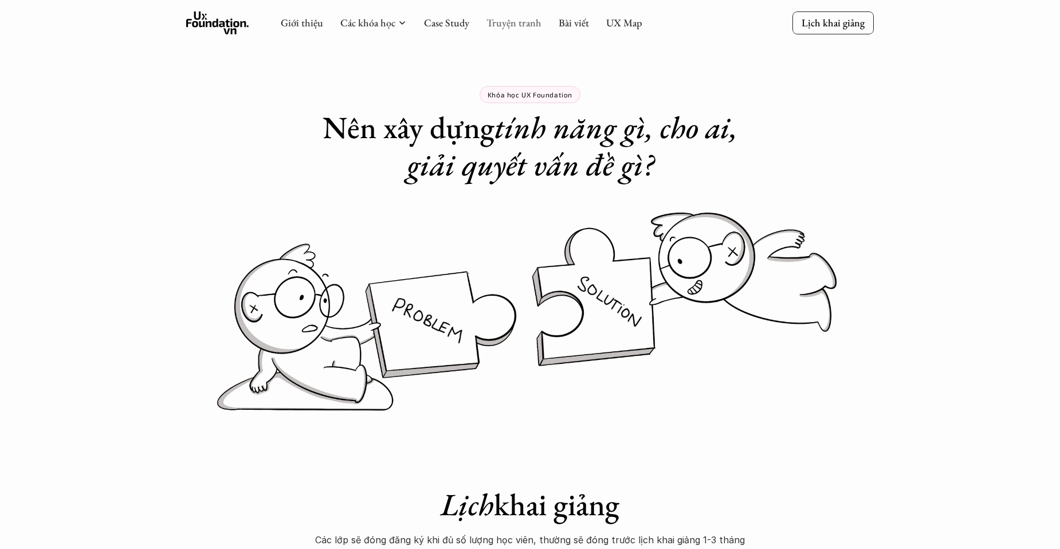
click at [506, 23] on link "Truyện tranh" at bounding box center [513, 22] width 55 height 13
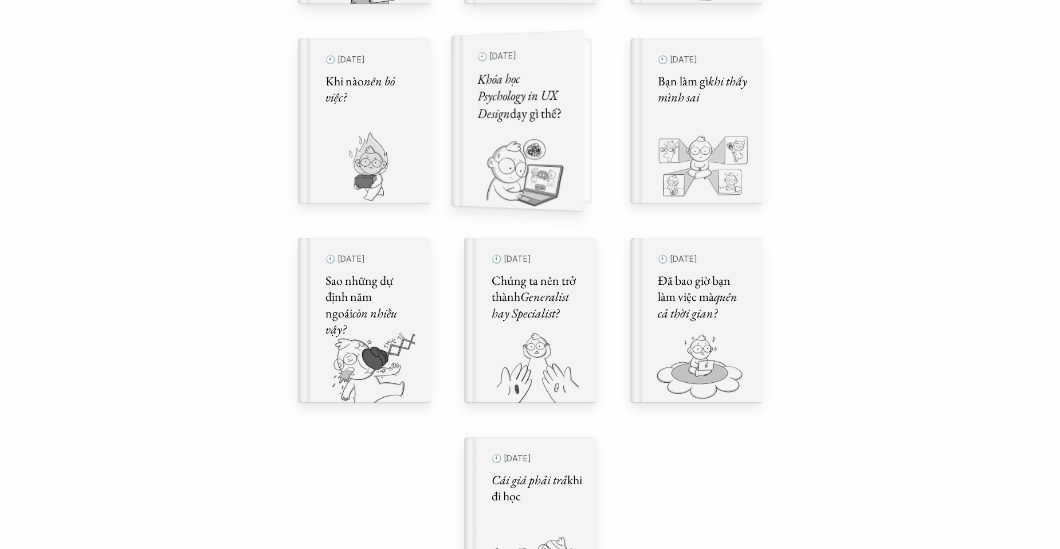
scroll to position [630, 0]
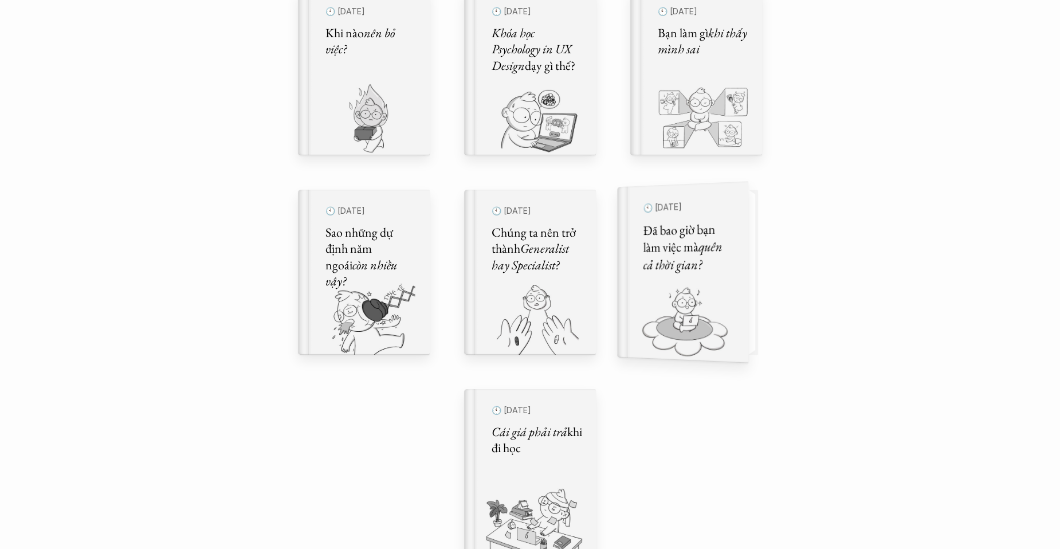
click at [713, 299] on img at bounding box center [675, 323] width 117 height 79
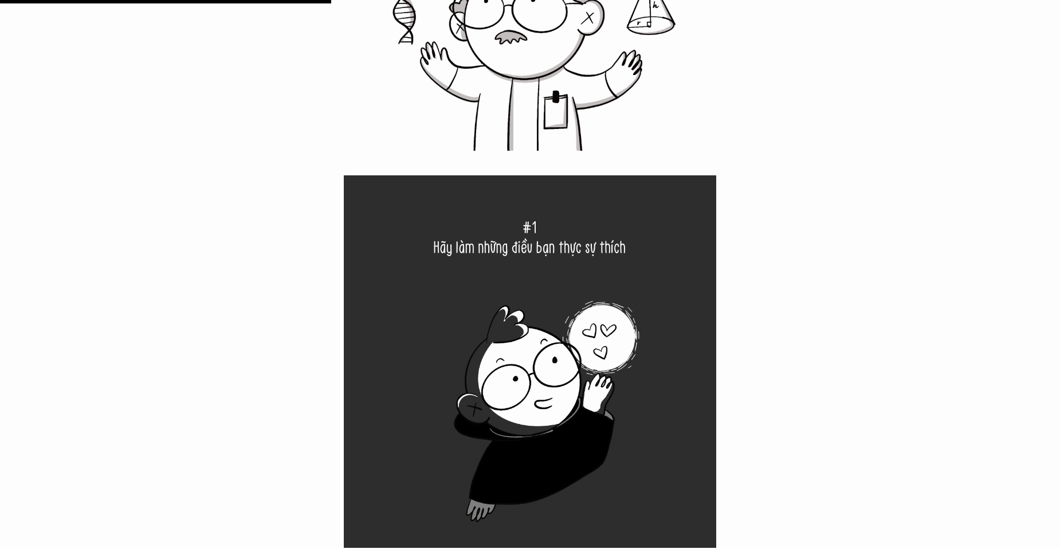
scroll to position [6244, 0]
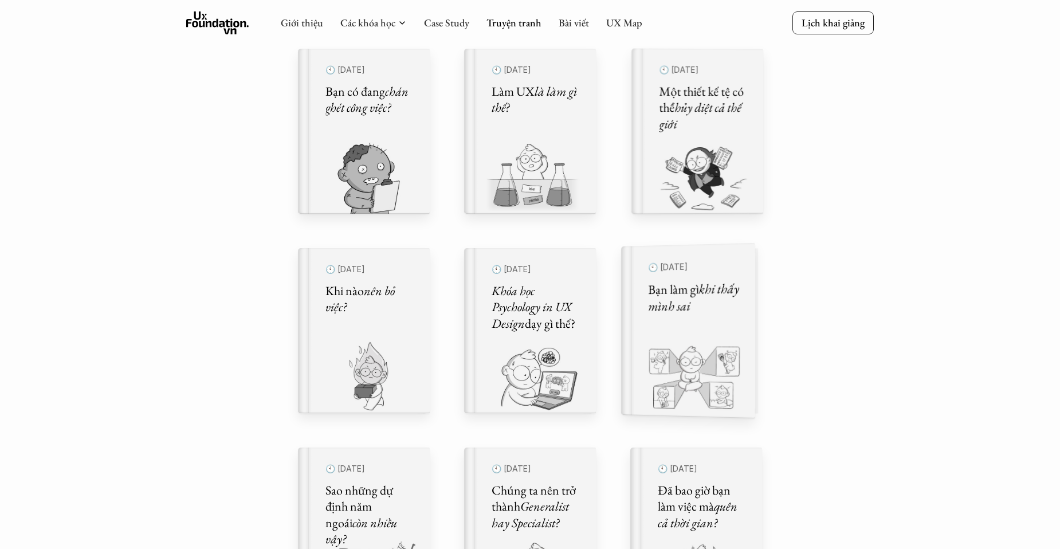
scroll to position [401, 0]
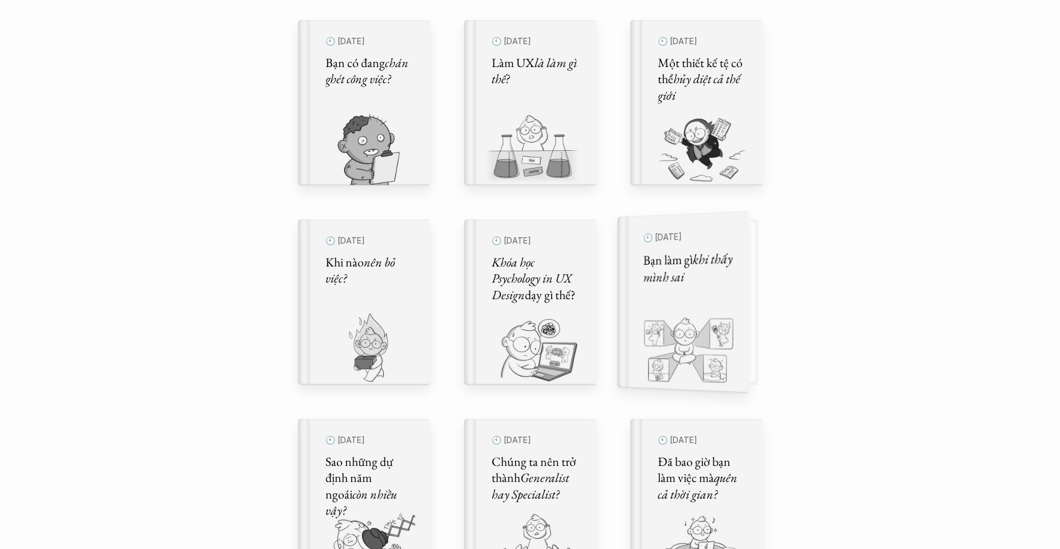
click at [693, 351] on img at bounding box center [675, 352] width 117 height 79
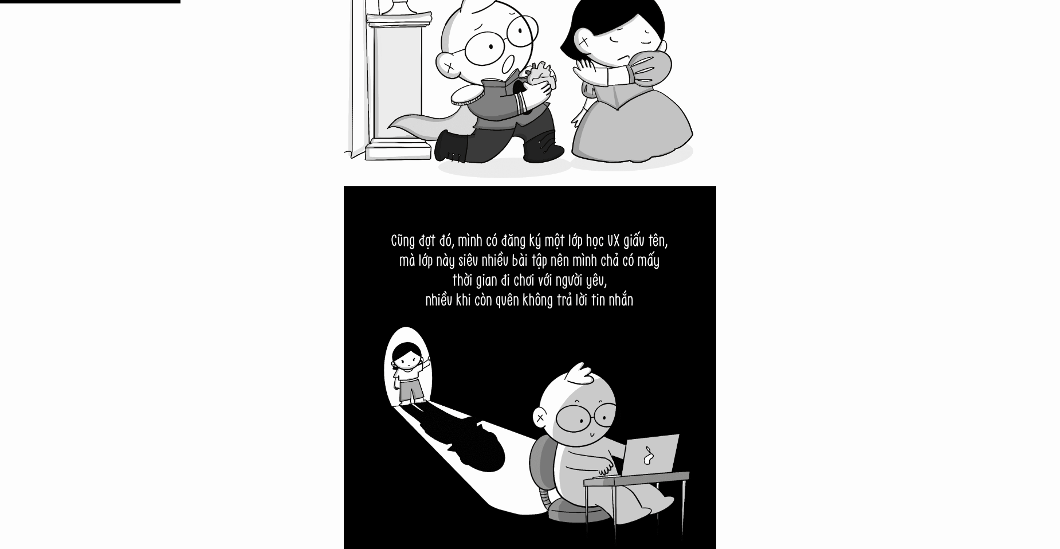
scroll to position [2692, 0]
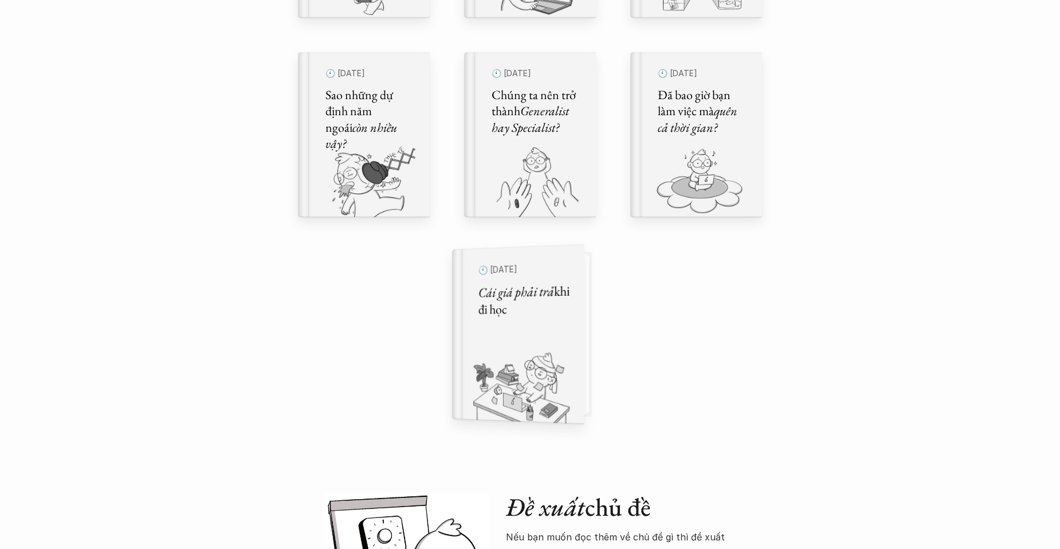
scroll to position [802, 0]
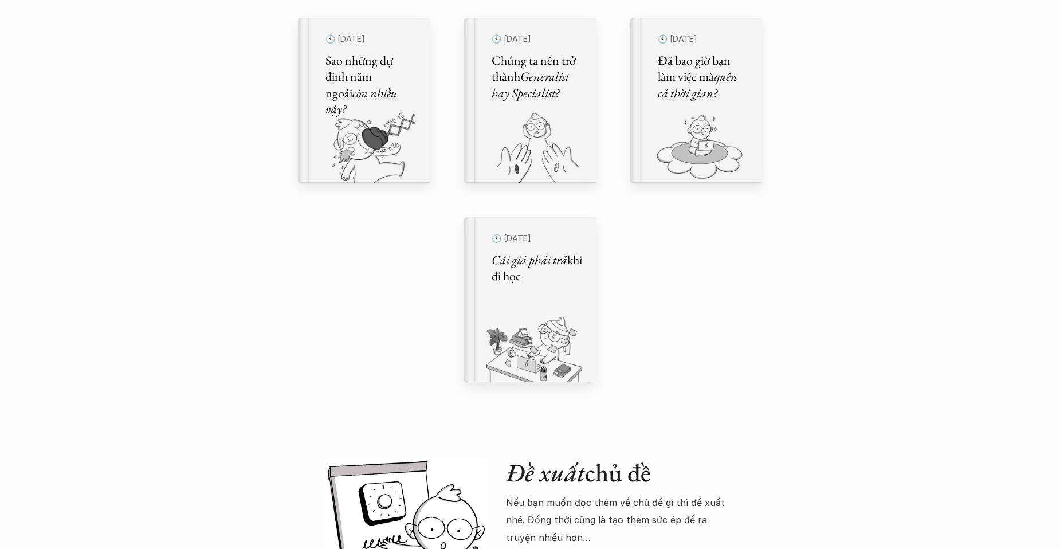
click at [540, 387] on div "🕙 [DATE] Bạn có đang chán ghét công việc? 🕙 [DATE] Làm UX là làm gì thế? 🕙 [DAT…" at bounding box center [529, 0] width 487 height 855
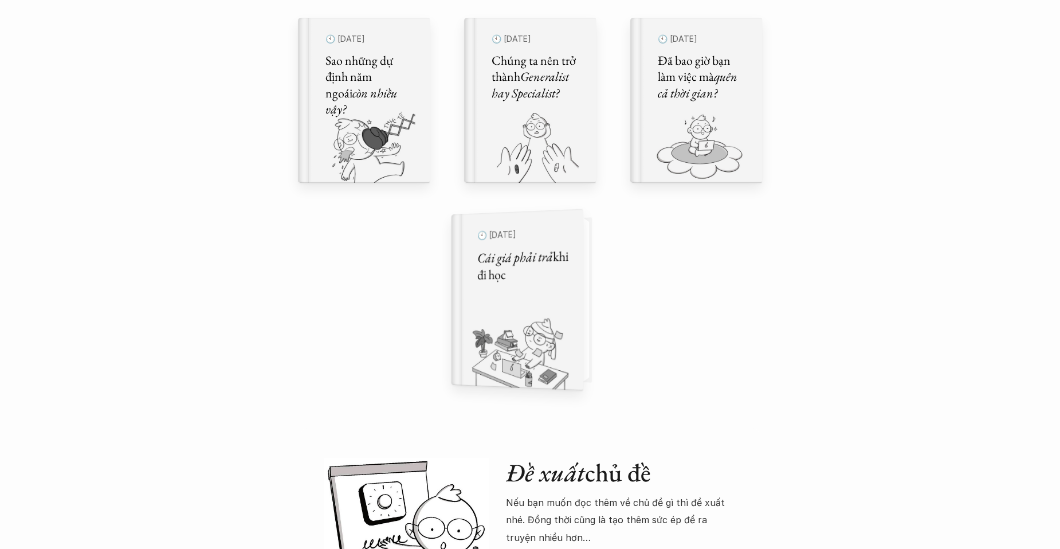
click at [538, 375] on img at bounding box center [510, 350] width 118 height 79
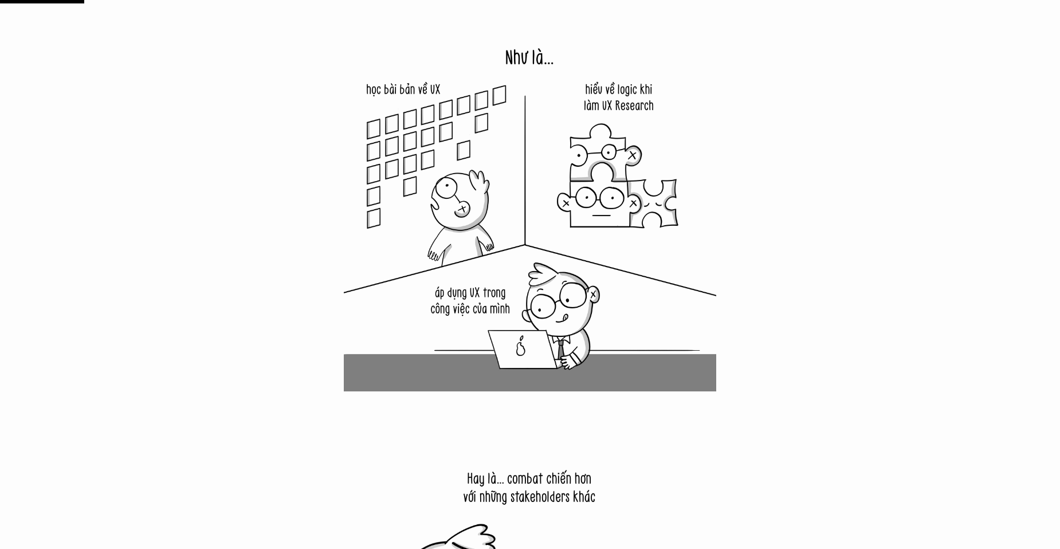
scroll to position [974, 0]
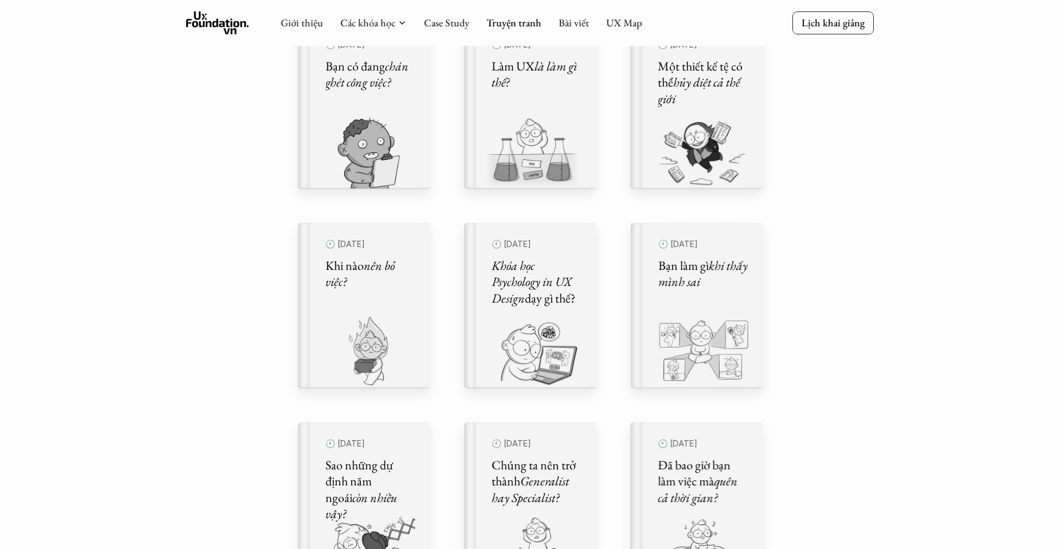
scroll to position [172, 0]
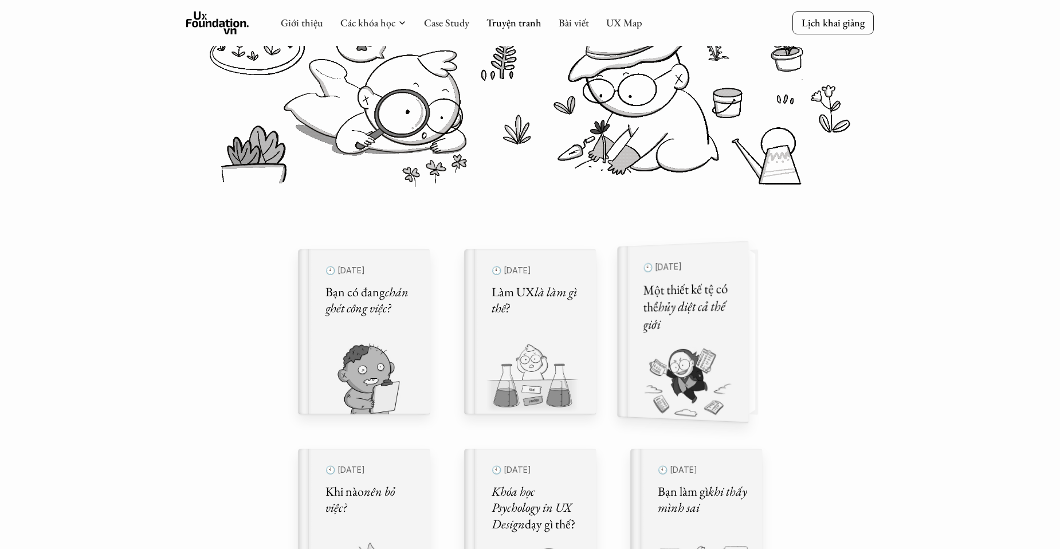
click at [732, 328] on h5 "Một thiết kế tệ có thể hủy diệt cả thế giới" at bounding box center [688, 307] width 91 height 54
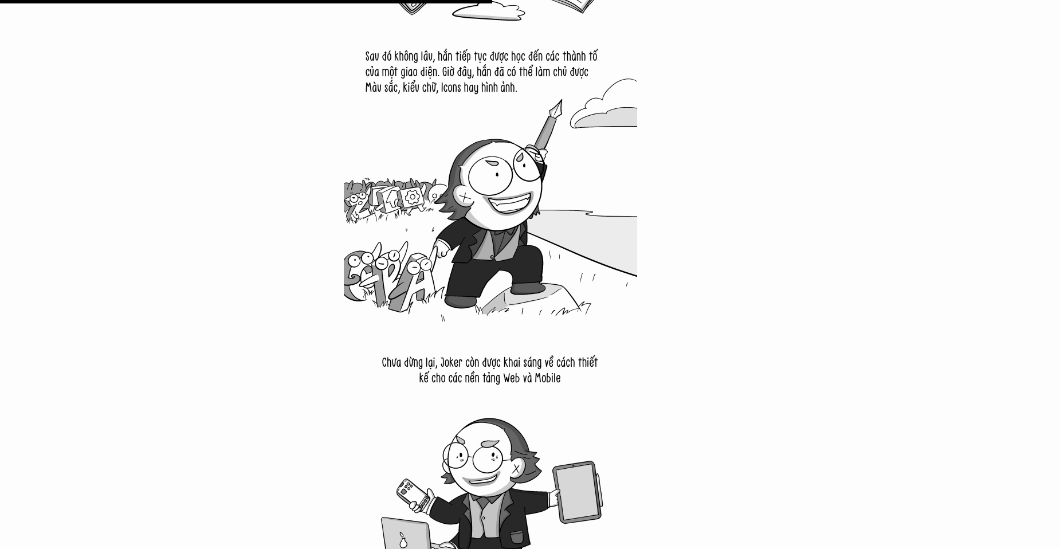
scroll to position [4698, 0]
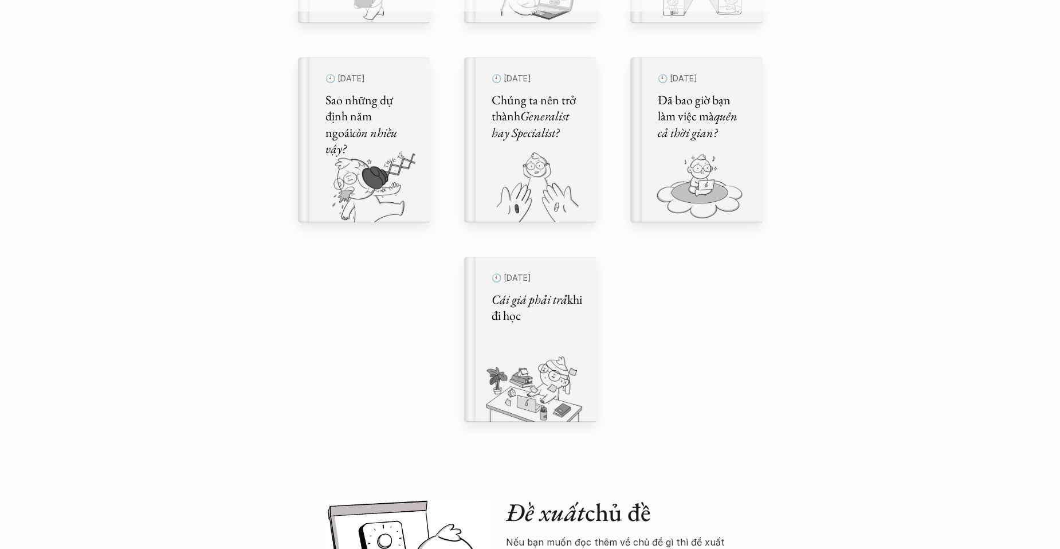
scroll to position [745, 0]
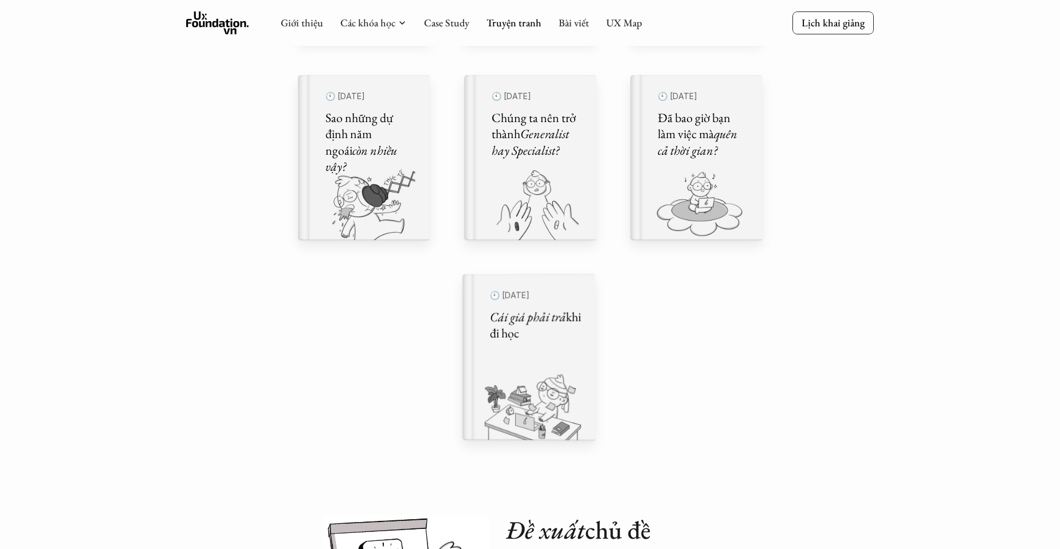
drag, startPoint x: 741, startPoint y: 391, endPoint x: 394, endPoint y: 339, distance: 351.0
click at [394, 339] on div "🕙 [DATE] Bạn có đang chán ghét công việc? 🕙 [DATE] Làm UX là làm gì thế? 🕙 [DAT…" at bounding box center [529, 57] width 487 height 855
drag, startPoint x: 394, startPoint y: 339, endPoint x: 601, endPoint y: 373, distance: 209.5
click at [601, 373] on div "🕙 [DATE] Bạn có đang chán ghét công việc? 🕙 [DATE] Làm UX là làm gì thế? 🕙 [DAT…" at bounding box center [529, 57] width 487 height 855
drag, startPoint x: 601, startPoint y: 373, endPoint x: 775, endPoint y: 387, distance: 174.7
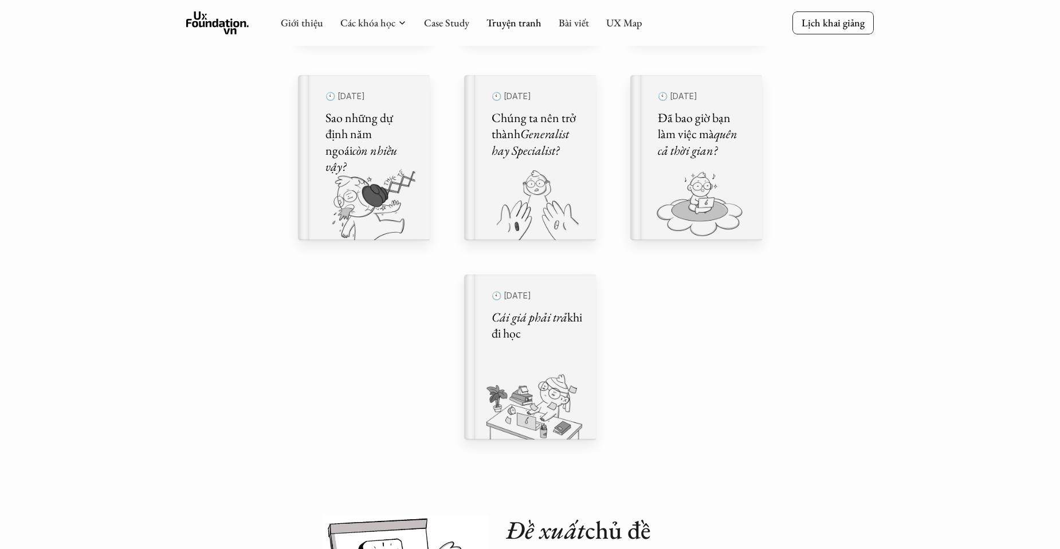
click at [779, 387] on div "Comic Healing Thế giới truyện tranh Đây là nơi bọn mình "lúa hóa kiến thức" về …" at bounding box center [530, 88] width 1060 height 1666
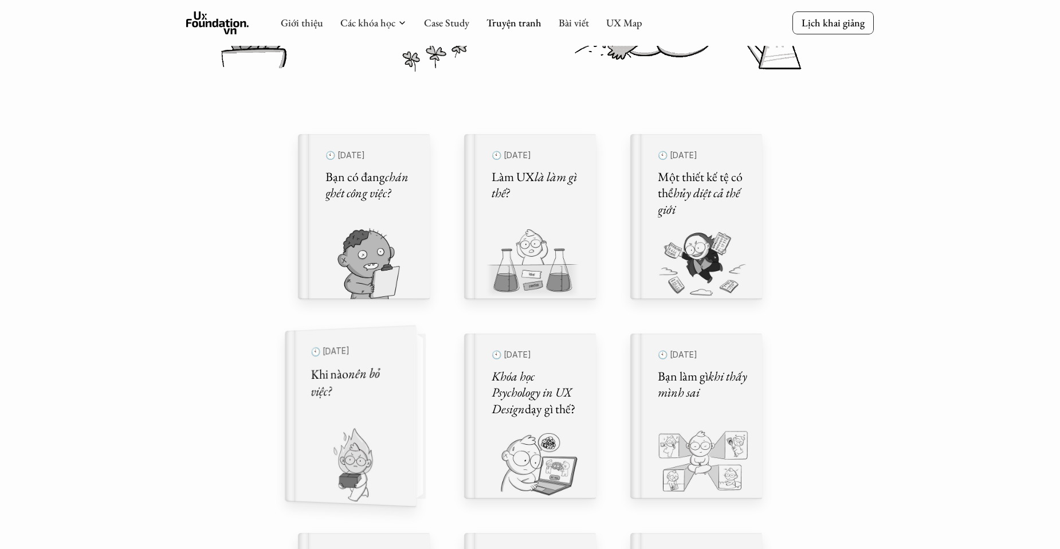
scroll to position [286, 0]
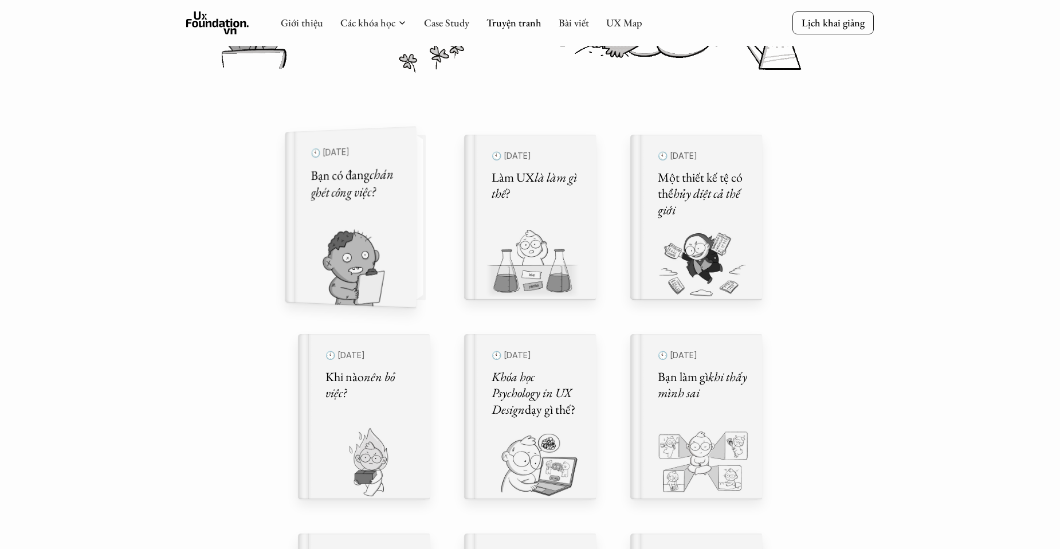
click at [323, 201] on em "chán ghét công việc?" at bounding box center [353, 182] width 85 height 37
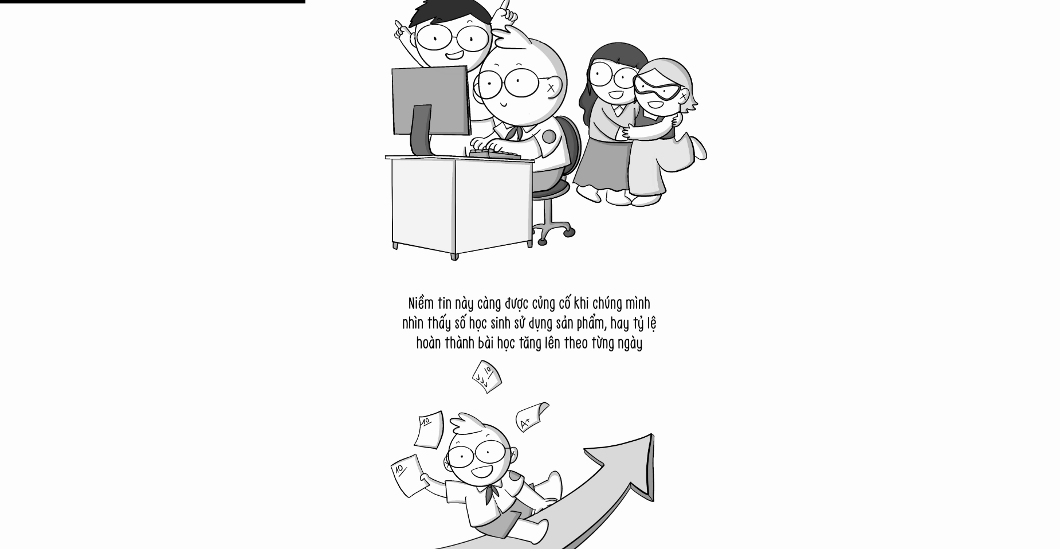
scroll to position [4468, 0]
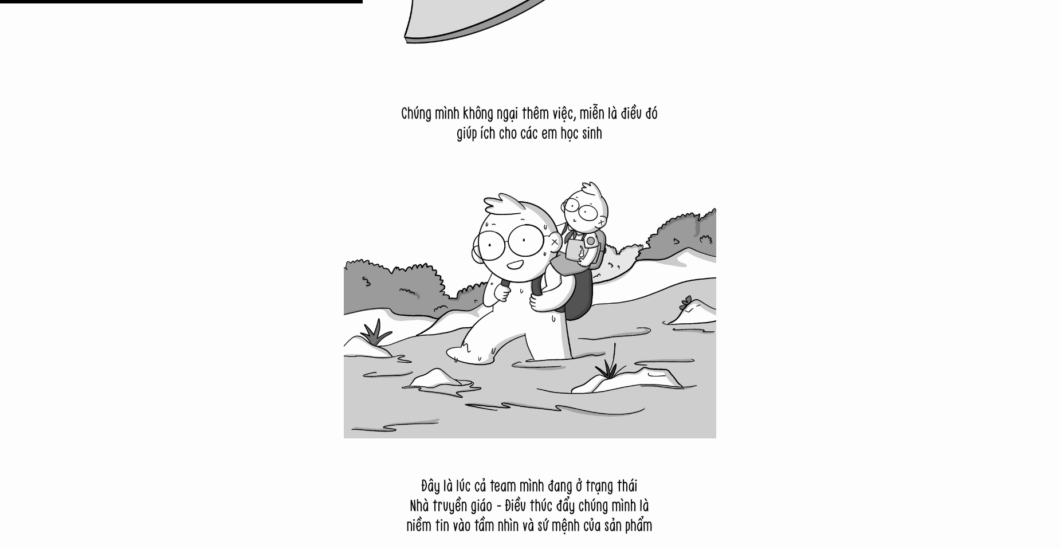
scroll to position [286, 0]
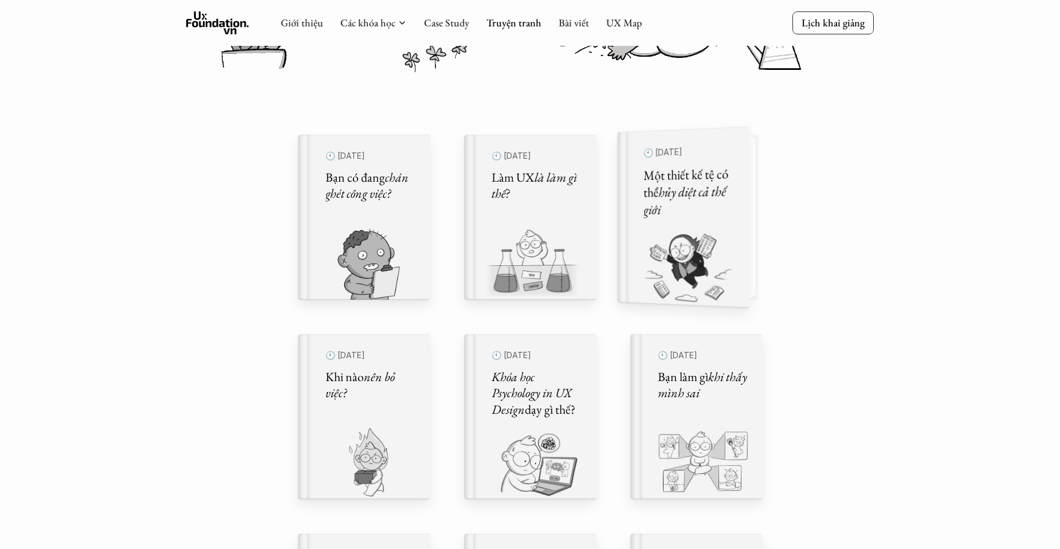
click at [686, 210] on h5 "Một thiết kế tệ có thể hủy diệt cả thế giới" at bounding box center [688, 192] width 91 height 54
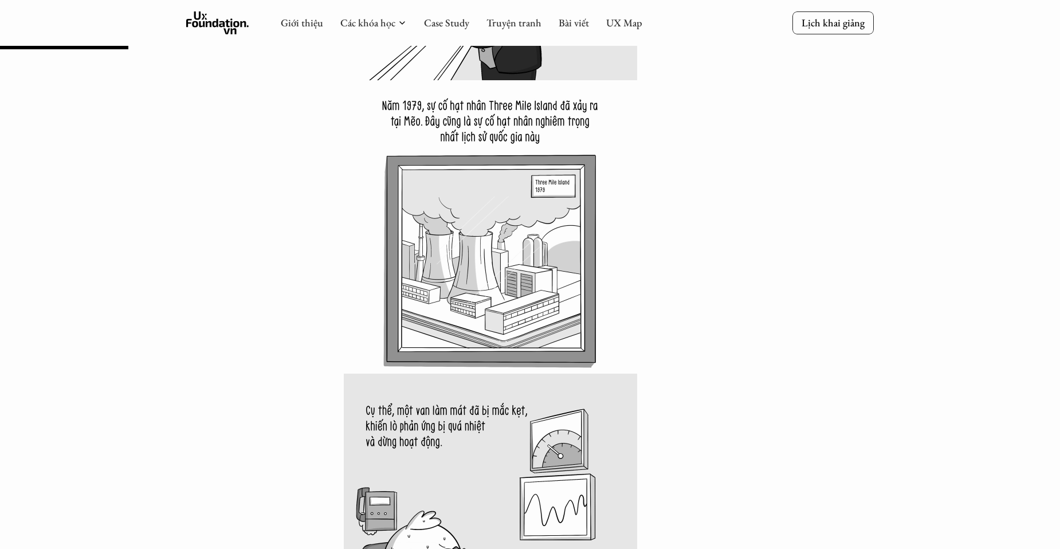
scroll to position [1088, 0]
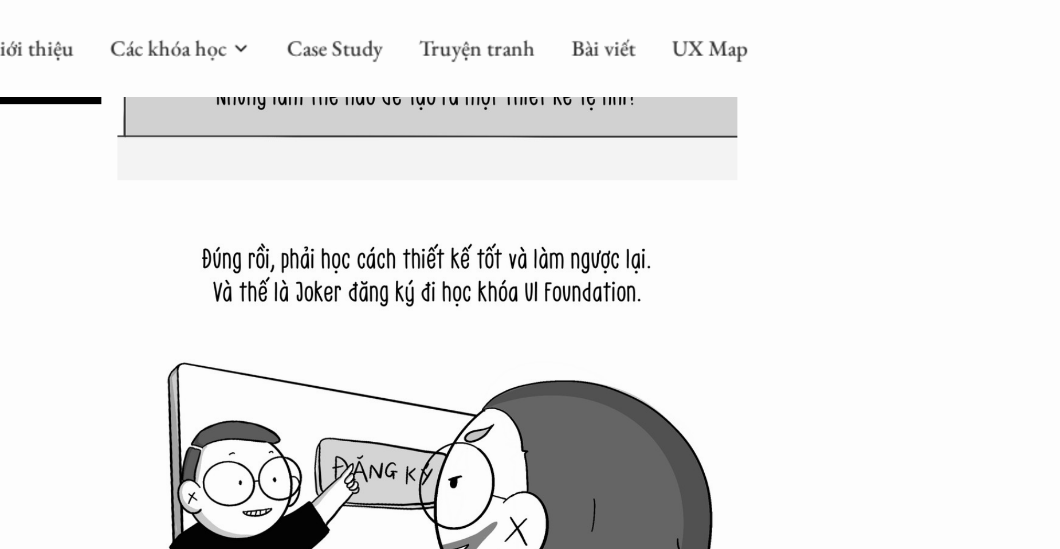
scroll to position [3159, 0]
